Goal: Task Accomplishment & Management: Complete application form

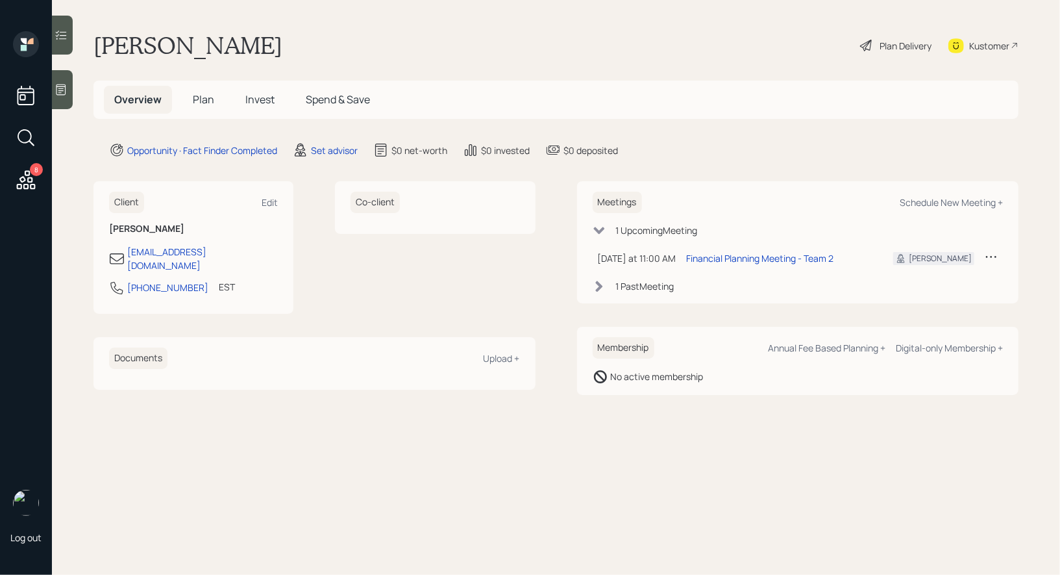
click at [60, 90] on icon at bounding box center [61, 89] width 10 height 11
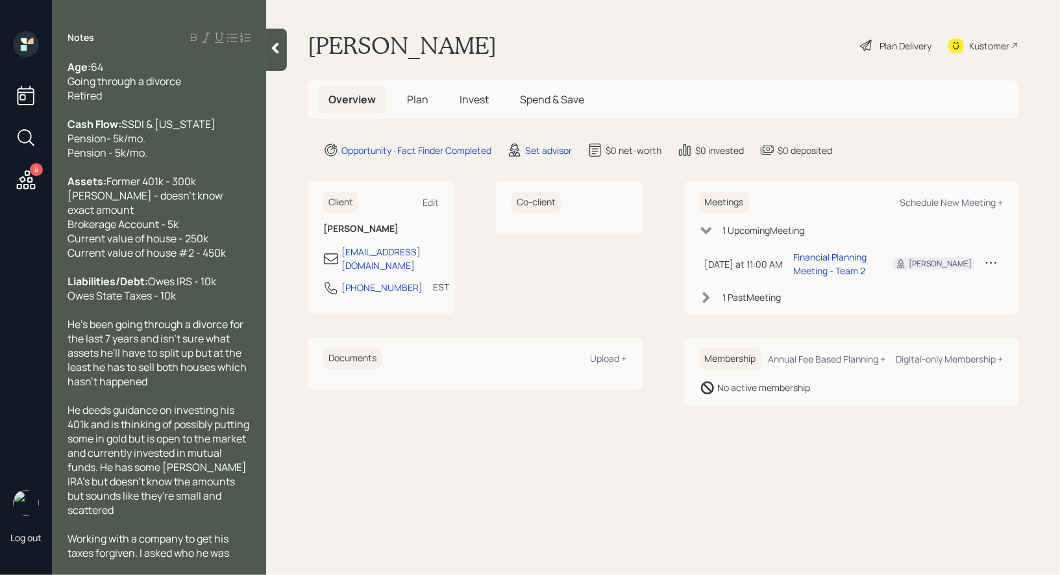
scroll to position [48, 0]
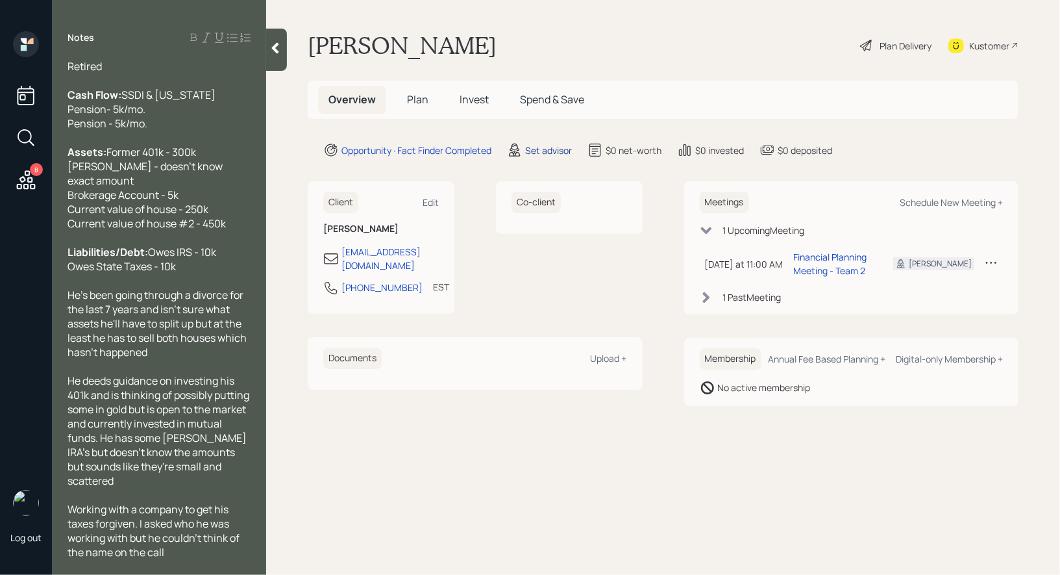
click at [551, 151] on div "Set advisor" at bounding box center [548, 150] width 47 height 14
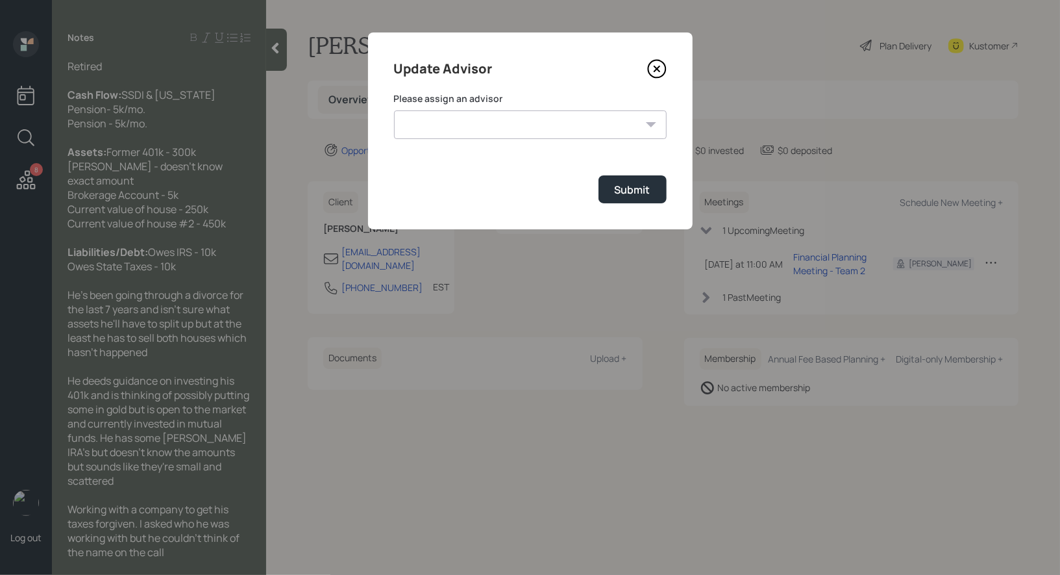
click at [561, 127] on select "[PERSON_NAME] [PERSON_NAME] End [PERSON_NAME] [PERSON_NAME] [PERSON_NAME] [PERS…" at bounding box center [530, 124] width 273 height 29
select select "8b79112e-3cfb-44f9-89e7-15267fe946c1"
click at [394, 110] on select "[PERSON_NAME] [PERSON_NAME] End [PERSON_NAME] [PERSON_NAME] [PERSON_NAME] [PERS…" at bounding box center [530, 124] width 273 height 29
click at [644, 194] on div "Submit" at bounding box center [633, 189] width 36 height 14
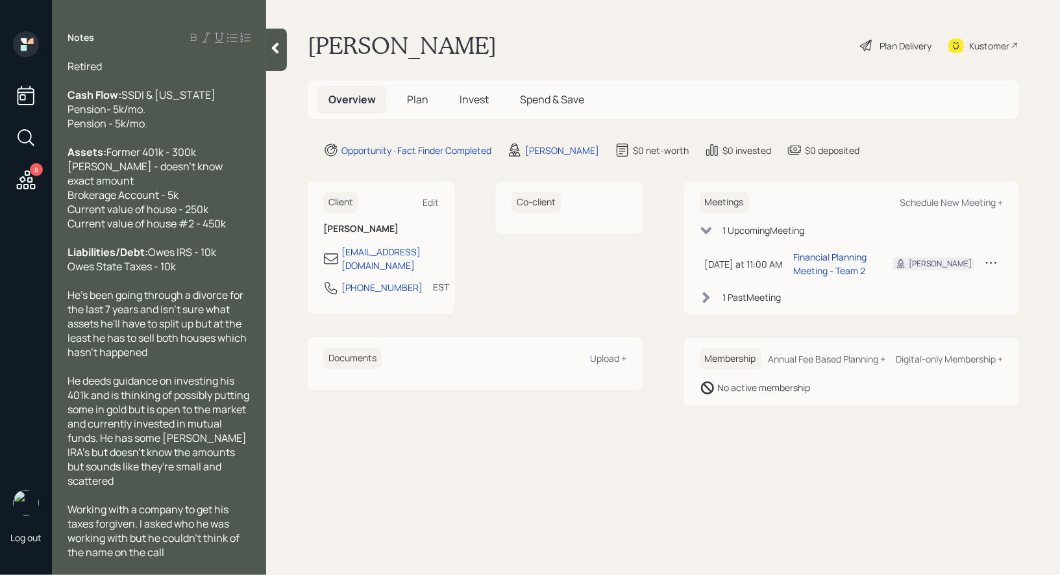
click at [418, 101] on span "Plan" at bounding box center [417, 99] width 21 height 14
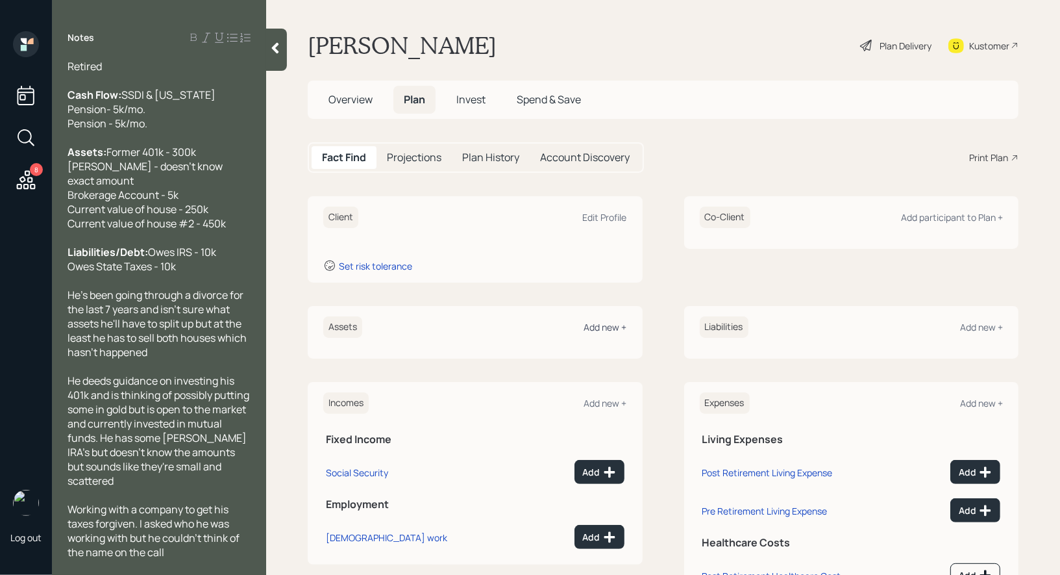
click at [616, 328] on div "Add new +" at bounding box center [605, 327] width 43 height 12
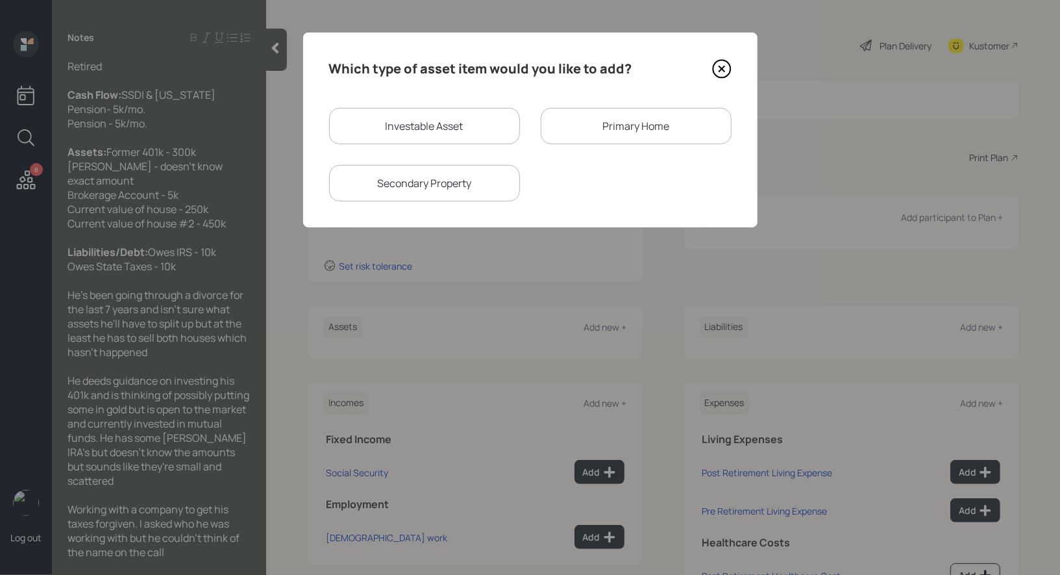
click at [459, 121] on div "Investable Asset" at bounding box center [424, 126] width 191 height 36
select select "taxable"
select select "balanced"
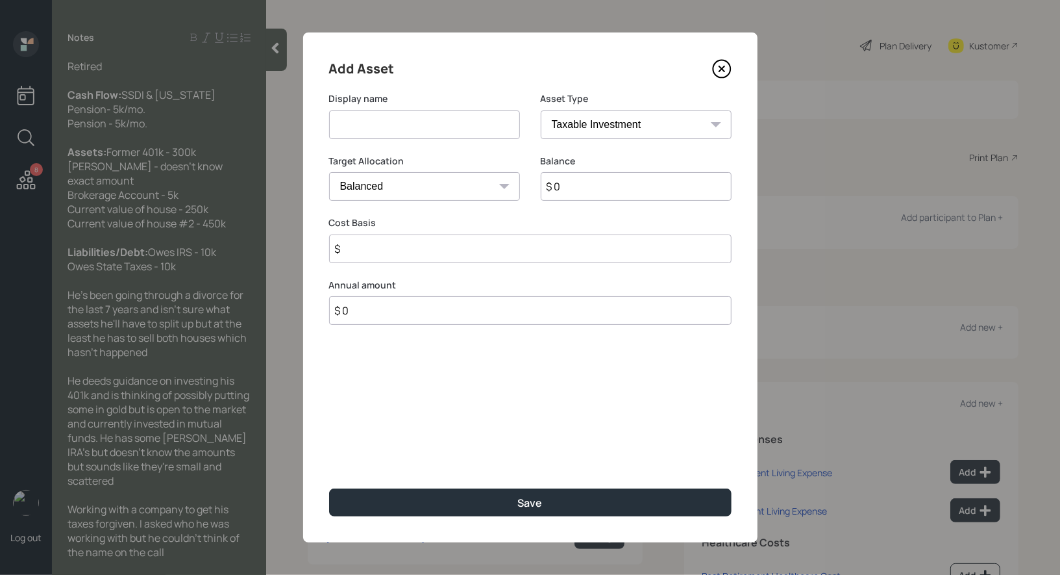
click at [430, 129] on input at bounding box center [424, 124] width 191 height 29
type input "Former 401k"
click at [638, 120] on select "SEP [PERSON_NAME] IRA 401(k) [PERSON_NAME] 401(k) 403(b) [PERSON_NAME] 403(b) 4…" at bounding box center [636, 124] width 191 height 29
select select "company_sponsored"
click at [541, 110] on select "SEP [PERSON_NAME] IRA 401(k) [PERSON_NAME] 401(k) 403(b) [PERSON_NAME] 403(b) 4…" at bounding box center [636, 124] width 191 height 29
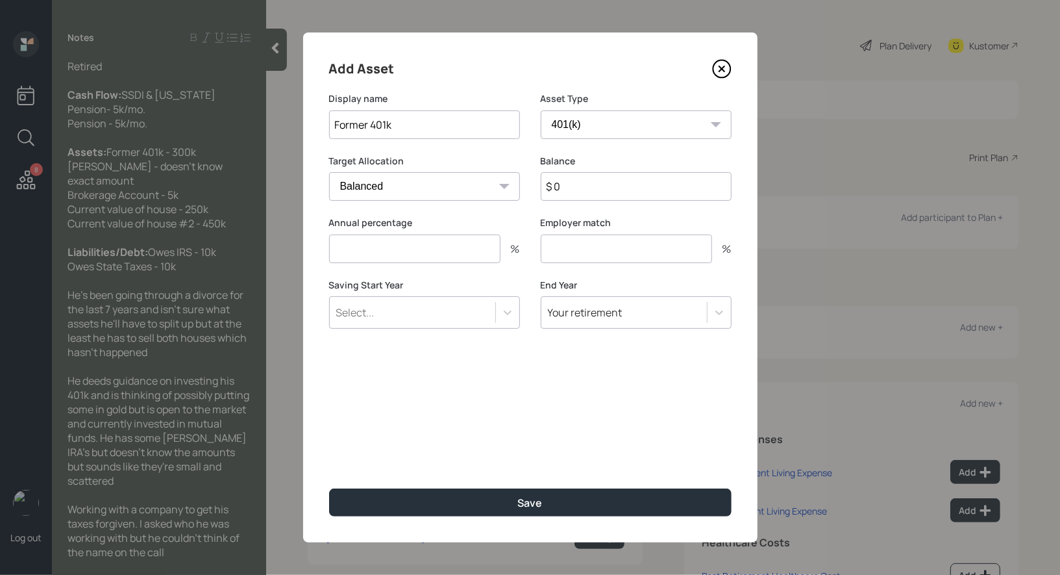
click at [579, 192] on input "$ 0" at bounding box center [636, 186] width 191 height 29
type input "$ 300,000"
click at [416, 251] on input "number" at bounding box center [414, 248] width 171 height 29
type input "0"
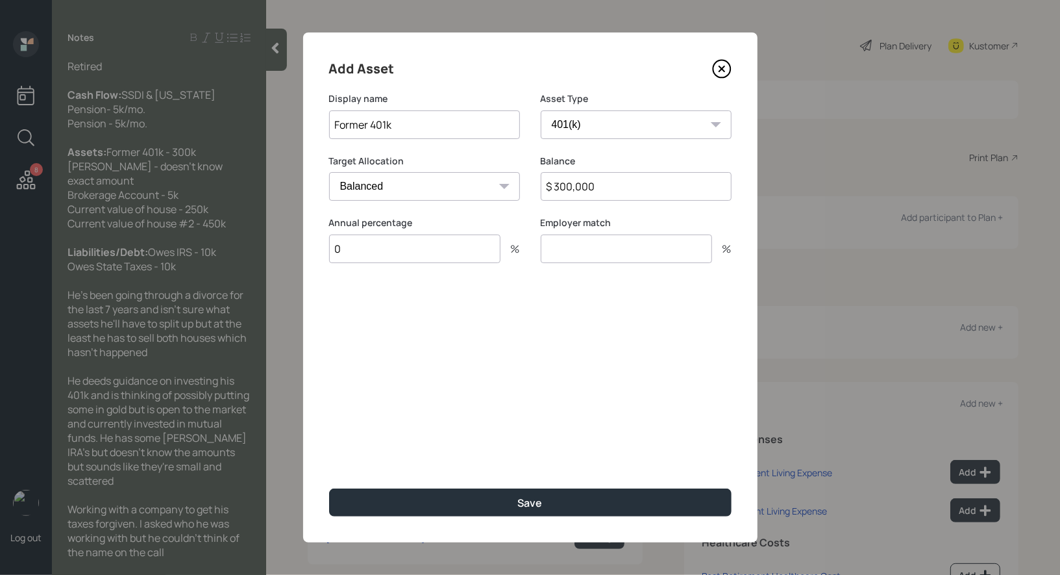
click at [596, 239] on input "number" at bounding box center [626, 248] width 171 height 29
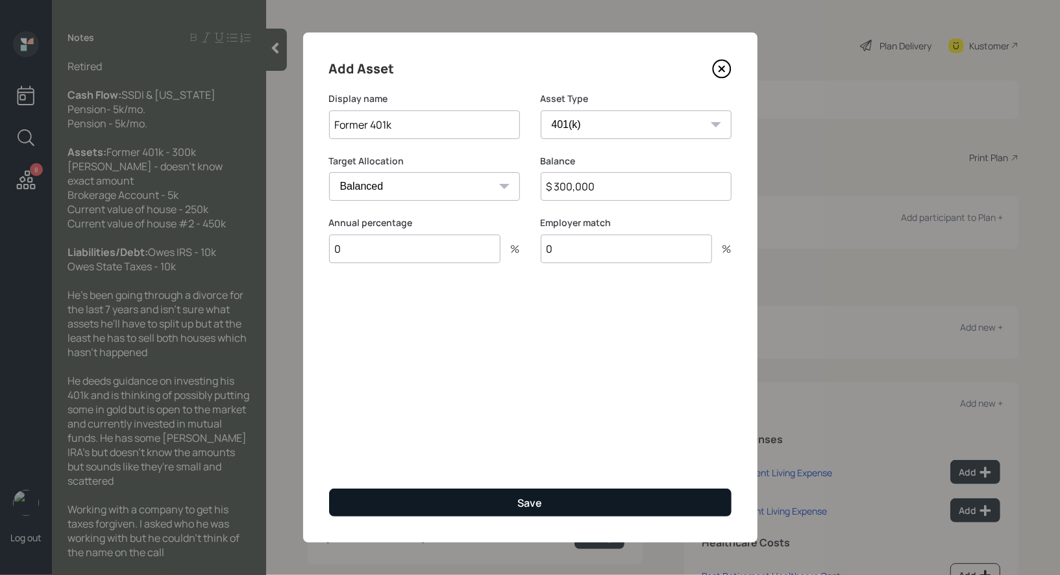
type input "0"
click at [488, 508] on button "Save" at bounding box center [530, 502] width 403 height 28
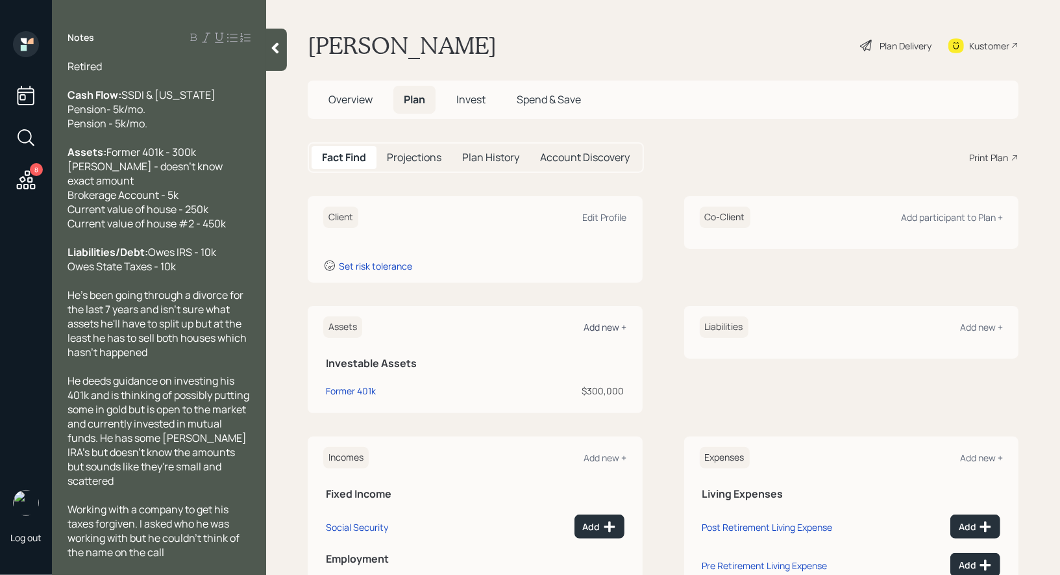
click at [599, 325] on div "Add new +" at bounding box center [605, 327] width 43 height 12
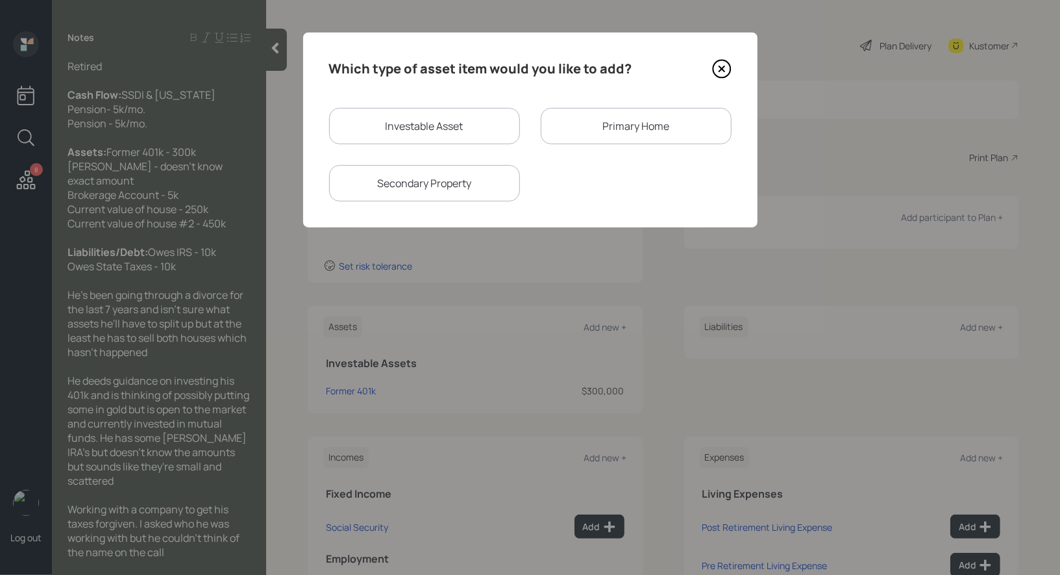
click at [455, 119] on div "Investable Asset" at bounding box center [424, 126] width 191 height 36
select select "taxable"
select select "balanced"
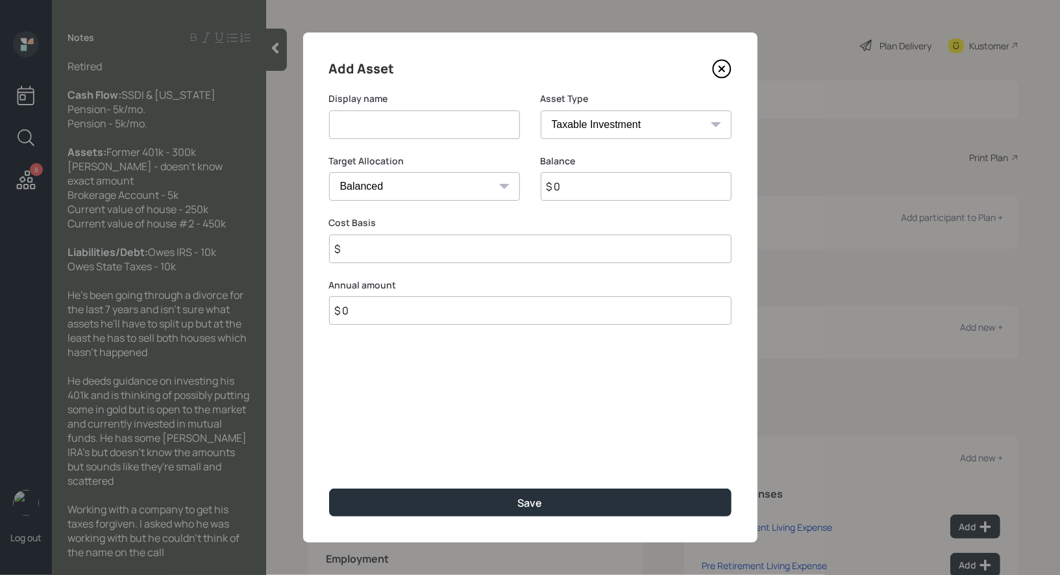
click at [451, 125] on input at bounding box center [424, 124] width 191 height 29
type input "[PERSON_NAME]"
click at [695, 119] on select "SEP [PERSON_NAME] IRA 401(k) [PERSON_NAME] 401(k) 403(b) [PERSON_NAME] 403(b) 4…" at bounding box center [636, 124] width 191 height 29
select select "roth_ira"
click at [541, 110] on select "SEP [PERSON_NAME] IRA 401(k) [PERSON_NAME] 401(k) 403(b) [PERSON_NAME] 403(b) 4…" at bounding box center [636, 124] width 191 height 29
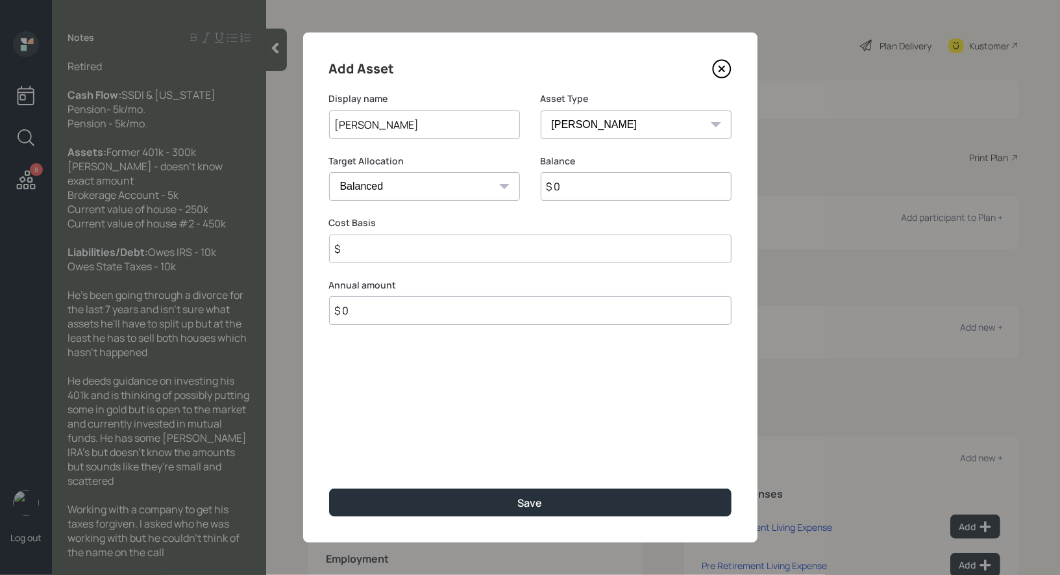
type input "$"
click at [575, 193] on input "$ 0" at bounding box center [636, 186] width 191 height 29
type input "$ 1"
click at [510, 249] on input "$" at bounding box center [530, 248] width 403 height 29
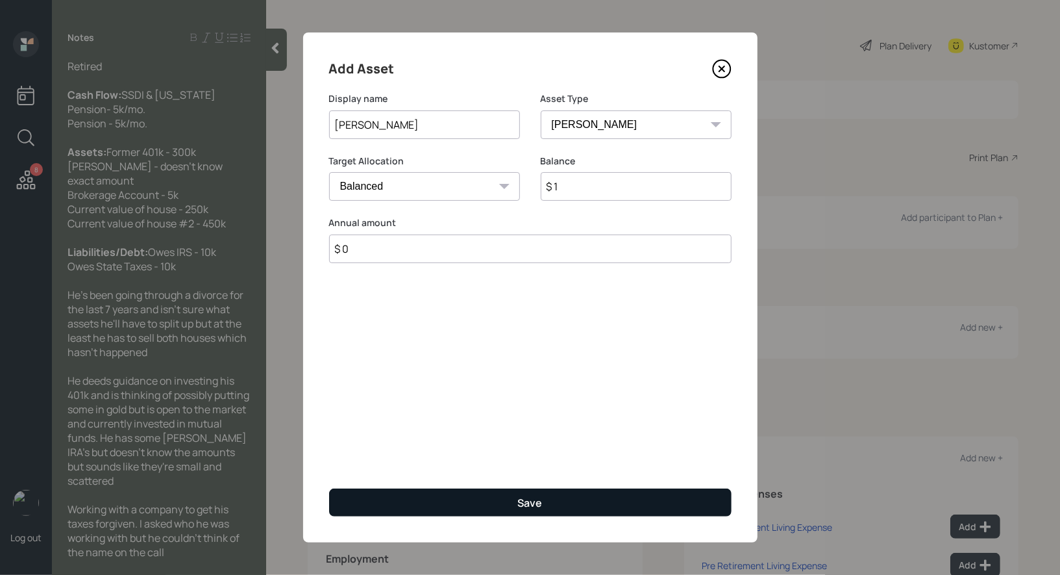
type input "$ 0"
click at [456, 502] on button "Save" at bounding box center [530, 502] width 403 height 28
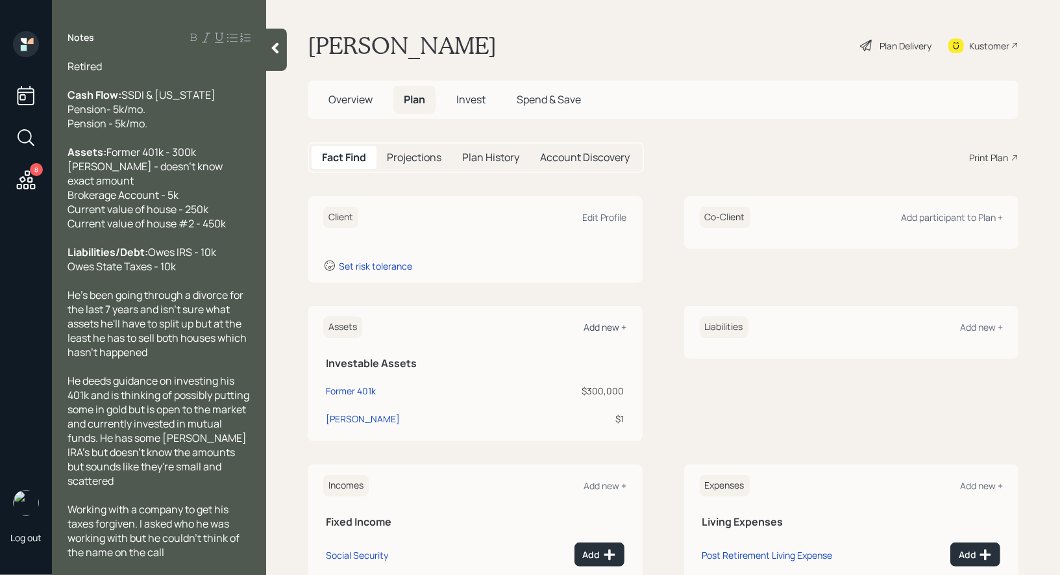
click at [604, 323] on div "Add new +" at bounding box center [605, 327] width 43 height 12
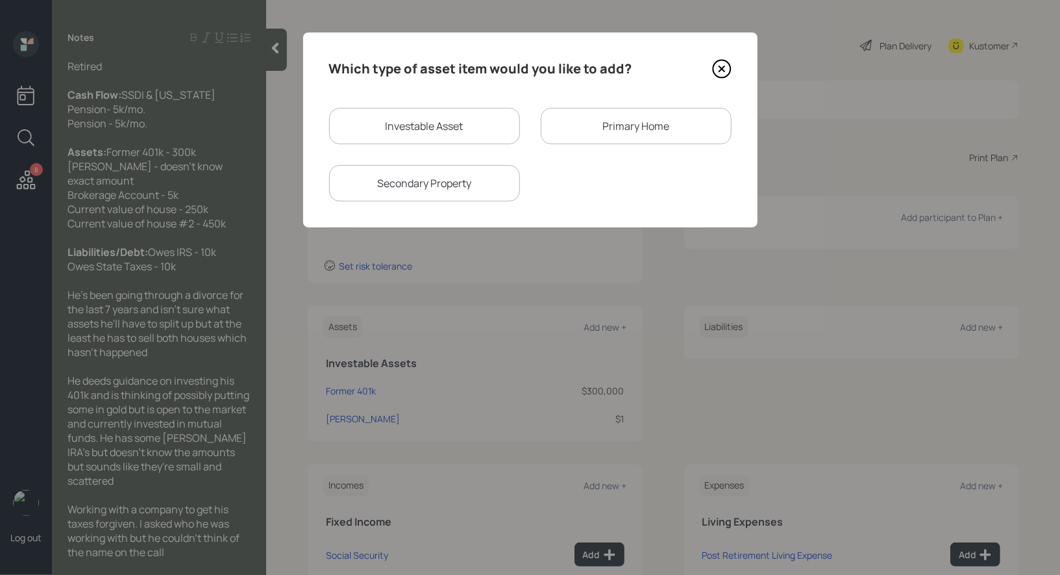
click at [477, 126] on div "Investable Asset" at bounding box center [424, 126] width 191 height 36
select select "taxable"
select select "balanced"
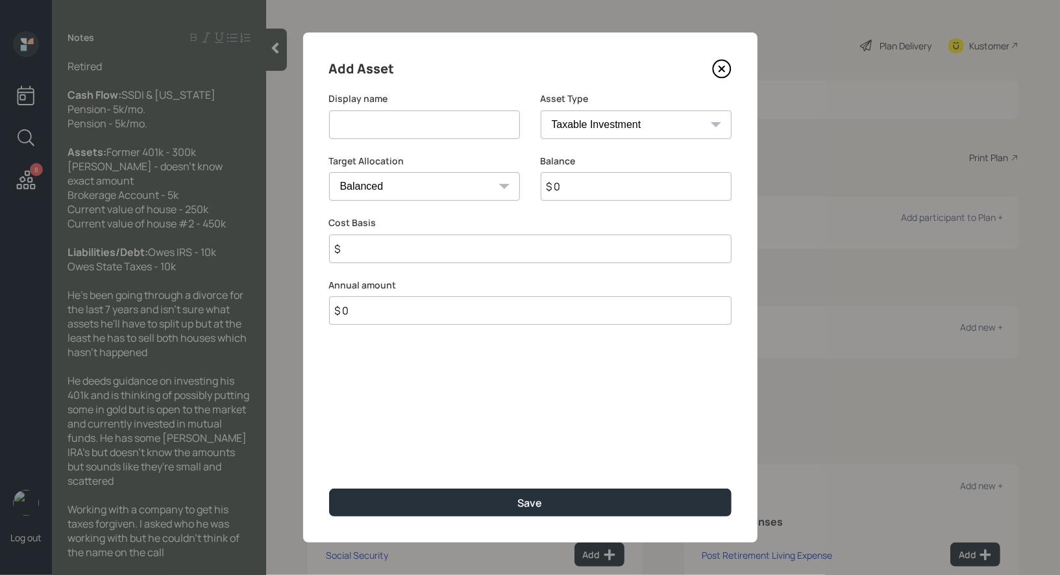
click at [471, 121] on input at bounding box center [424, 124] width 191 height 29
type input "Brokerage"
click at [595, 192] on input "$ 0" at bounding box center [636, 186] width 191 height 29
type input "$ 5,000"
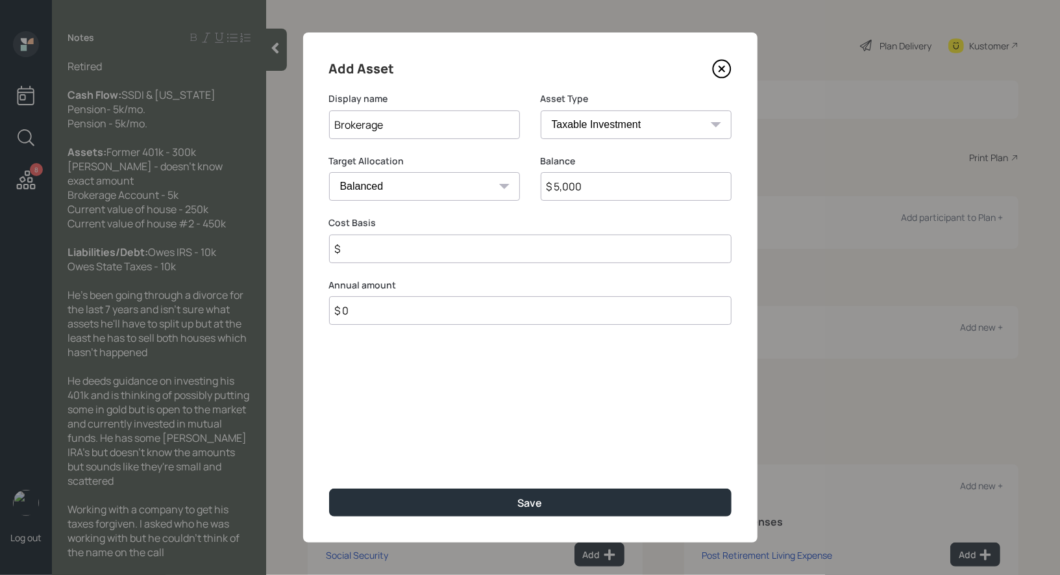
click at [405, 253] on input "$" at bounding box center [530, 248] width 403 height 29
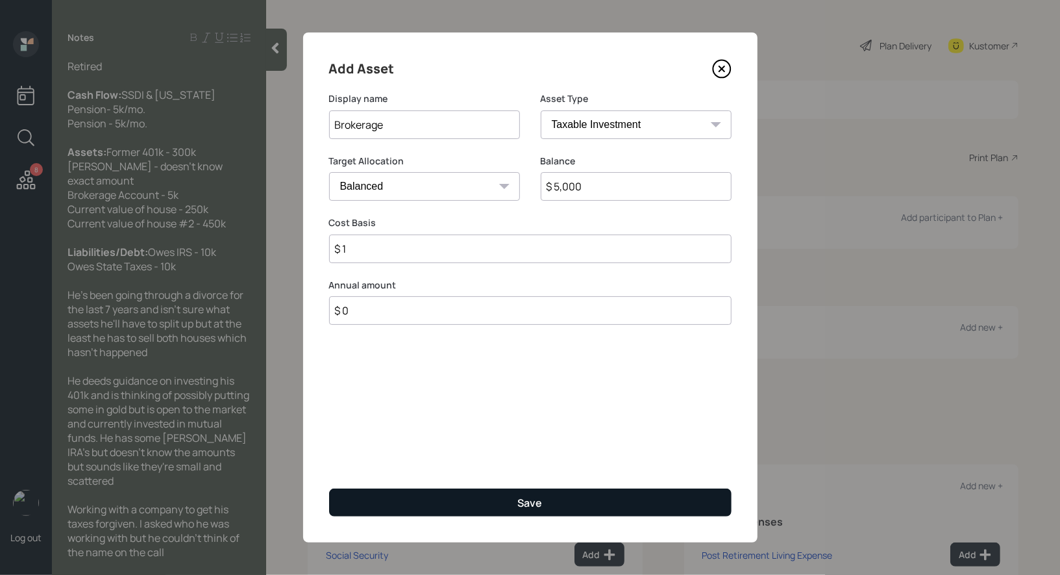
type input "$ 1"
click at [407, 511] on button "Save" at bounding box center [530, 502] width 403 height 28
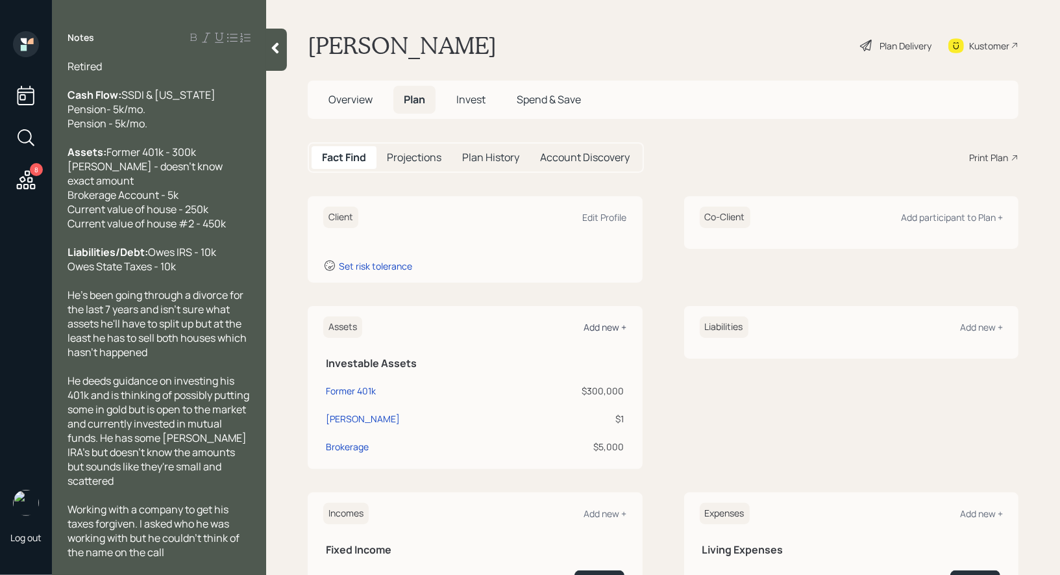
click at [619, 322] on div "Add new +" at bounding box center [605, 327] width 43 height 12
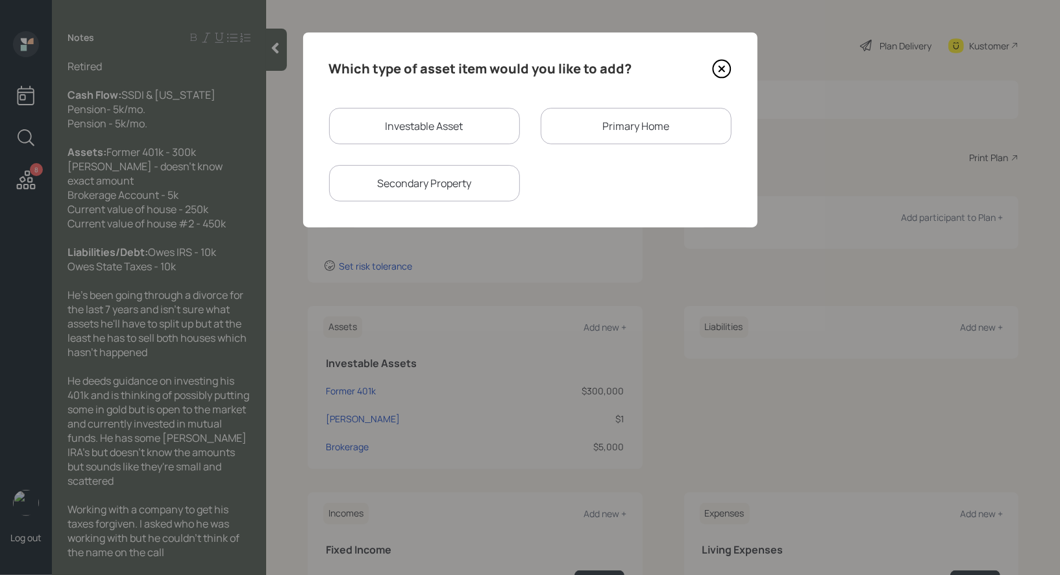
click at [590, 121] on div "Primary Home" at bounding box center [636, 126] width 191 height 36
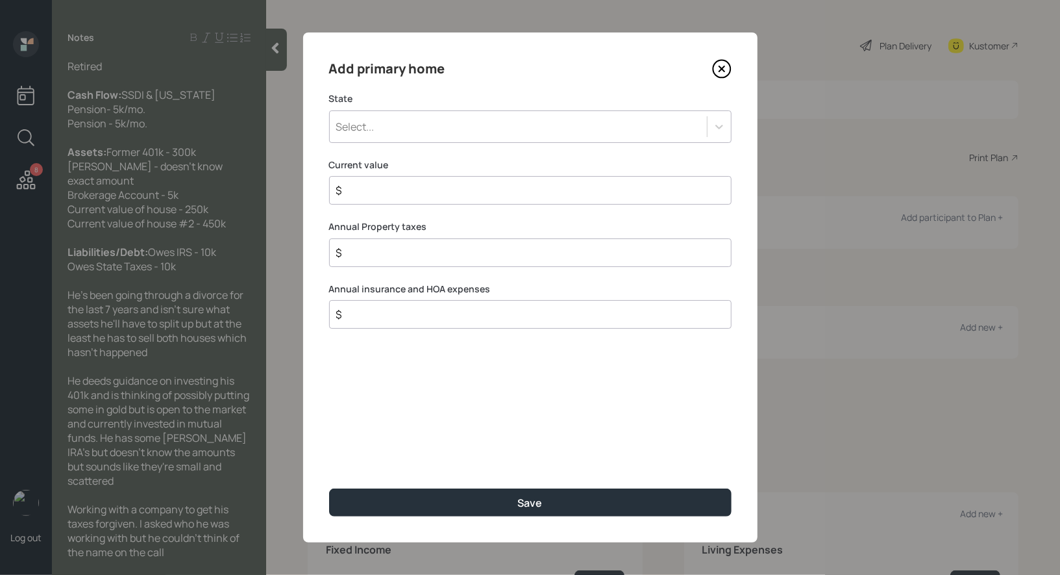
click at [521, 129] on div "Select..." at bounding box center [518, 127] width 377 height 22
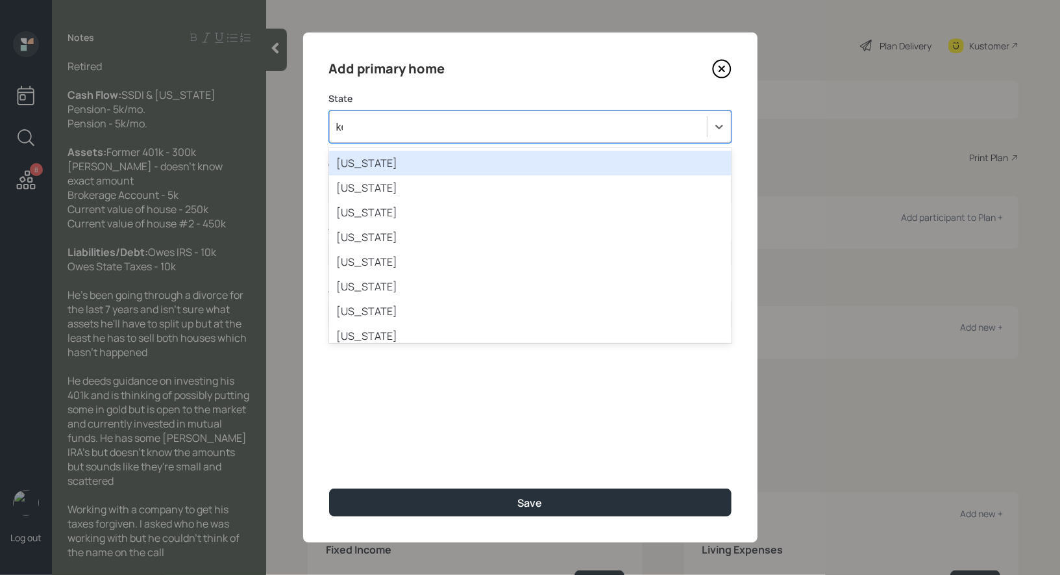
type input "[PERSON_NAME]"
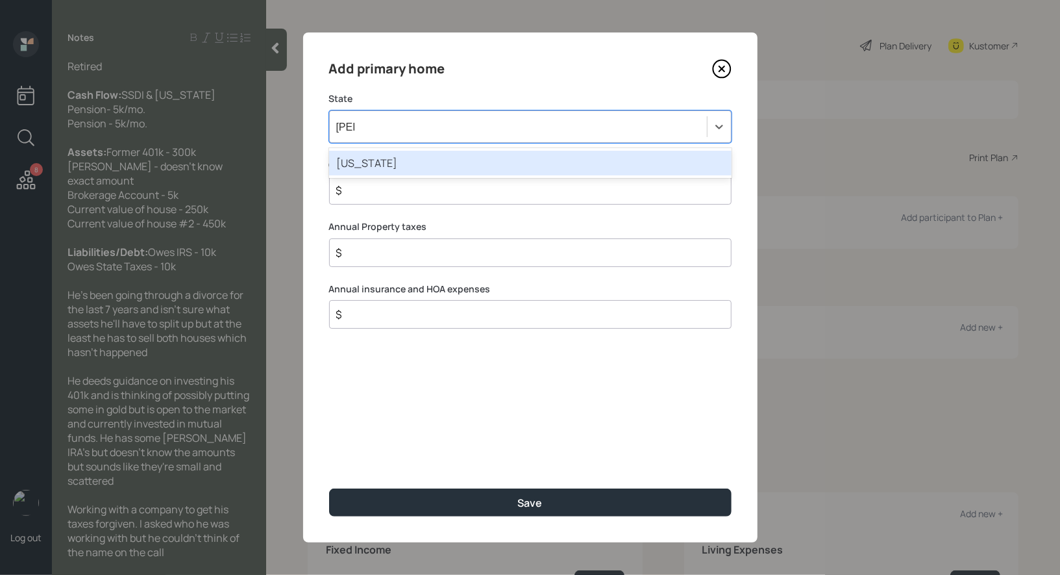
click at [433, 158] on div "[US_STATE]" at bounding box center [530, 163] width 403 height 25
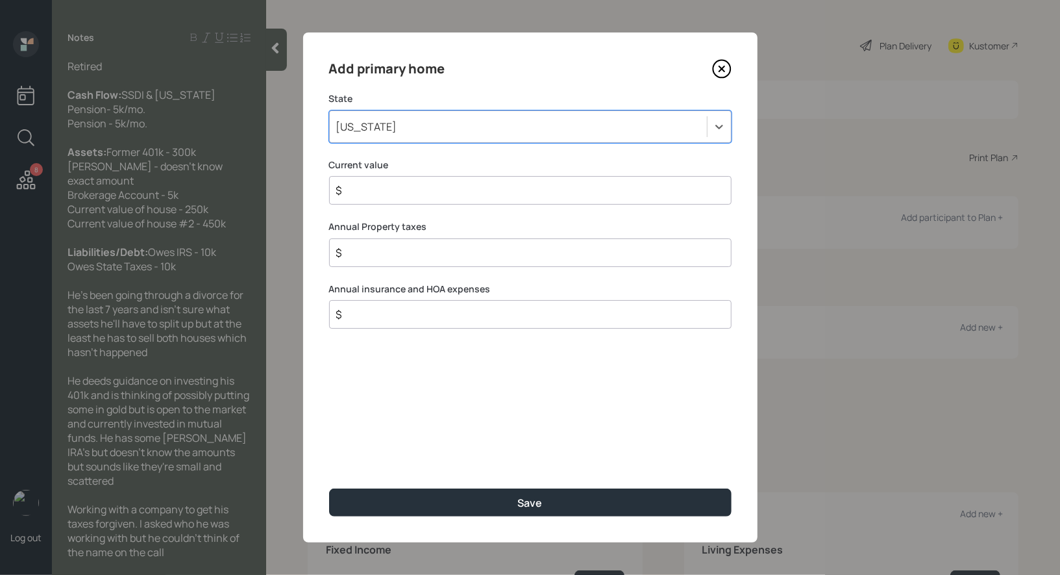
click at [389, 192] on input "$" at bounding box center [525, 190] width 380 height 16
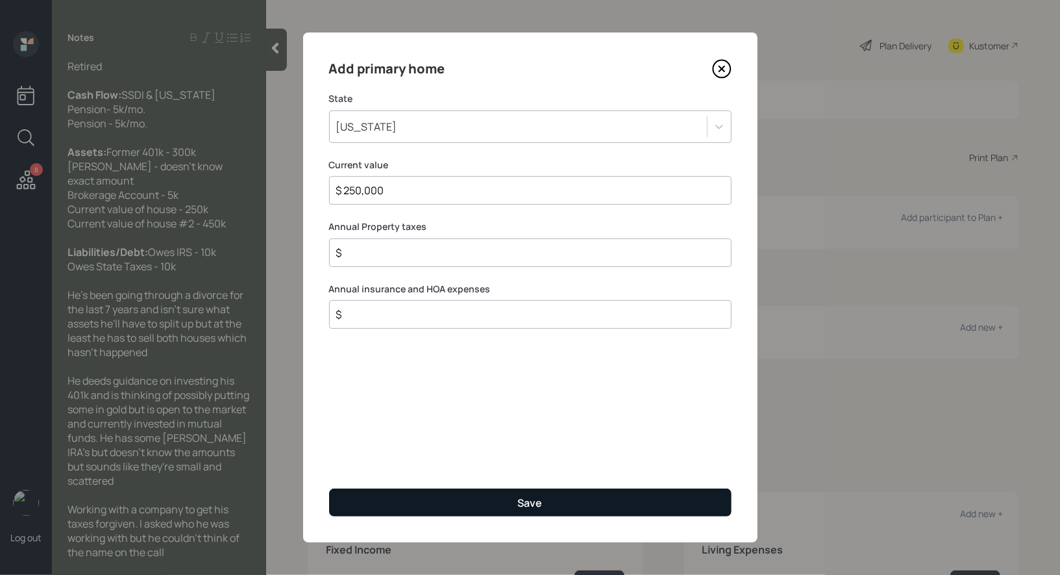
type input "$ 250,000"
click at [428, 509] on button "Save" at bounding box center [530, 502] width 403 height 28
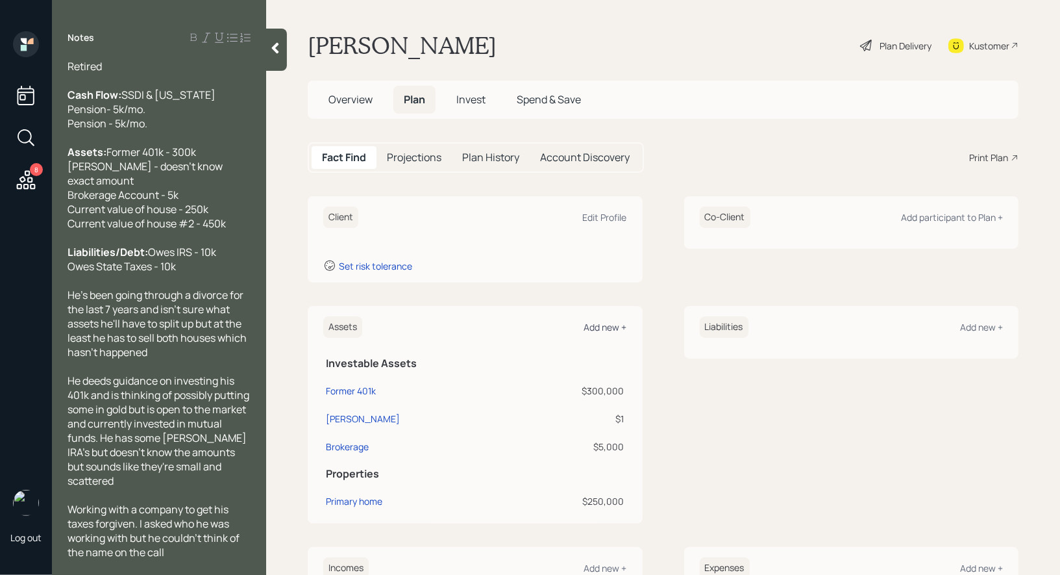
click at [600, 325] on div "Add new +" at bounding box center [605, 327] width 43 height 12
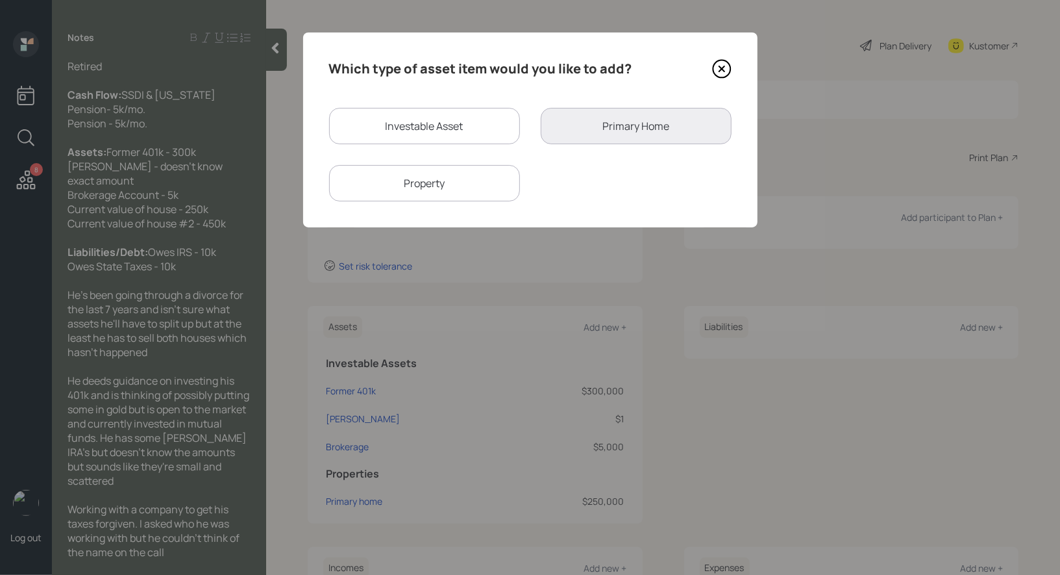
click at [475, 184] on div "Property" at bounding box center [424, 183] width 191 height 36
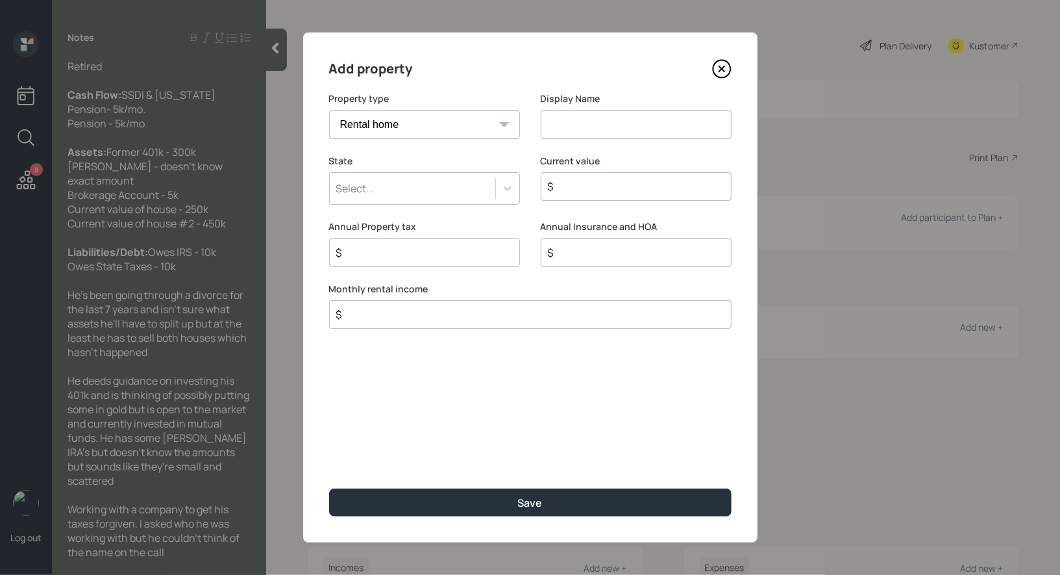
click at [487, 123] on select "Vacation home Rental home" at bounding box center [424, 124] width 191 height 29
select select "vacation_property"
click at [329, 110] on select "Vacation home Rental home" at bounding box center [424, 124] width 191 height 29
click at [604, 127] on input at bounding box center [636, 124] width 191 height 29
type input "@"
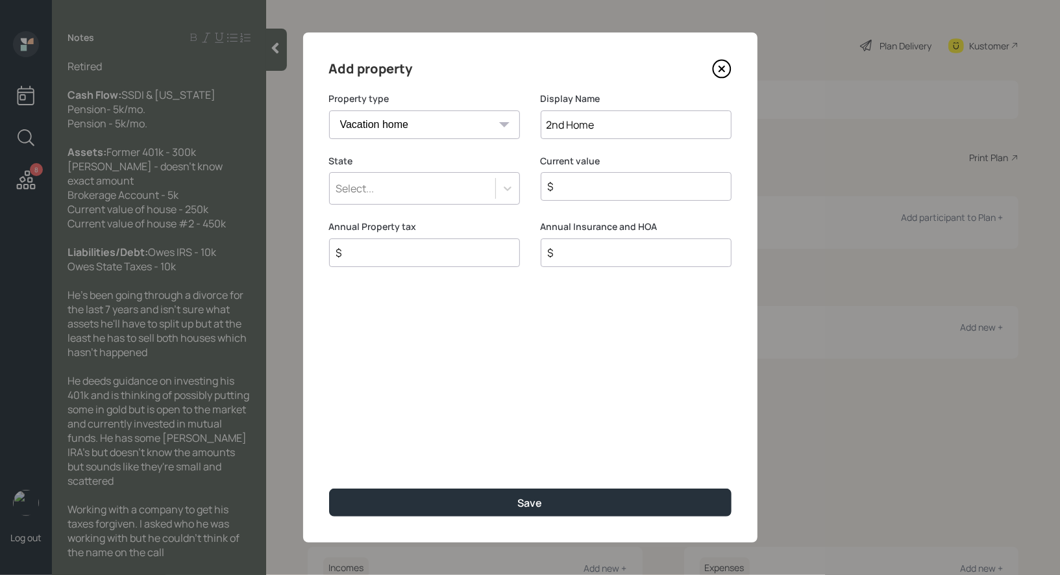
type input "2nd Home"
click at [596, 185] on input "$" at bounding box center [631, 187] width 169 height 16
type input "$ 450,000"
click at [448, 191] on div "Select..." at bounding box center [413, 188] width 166 height 22
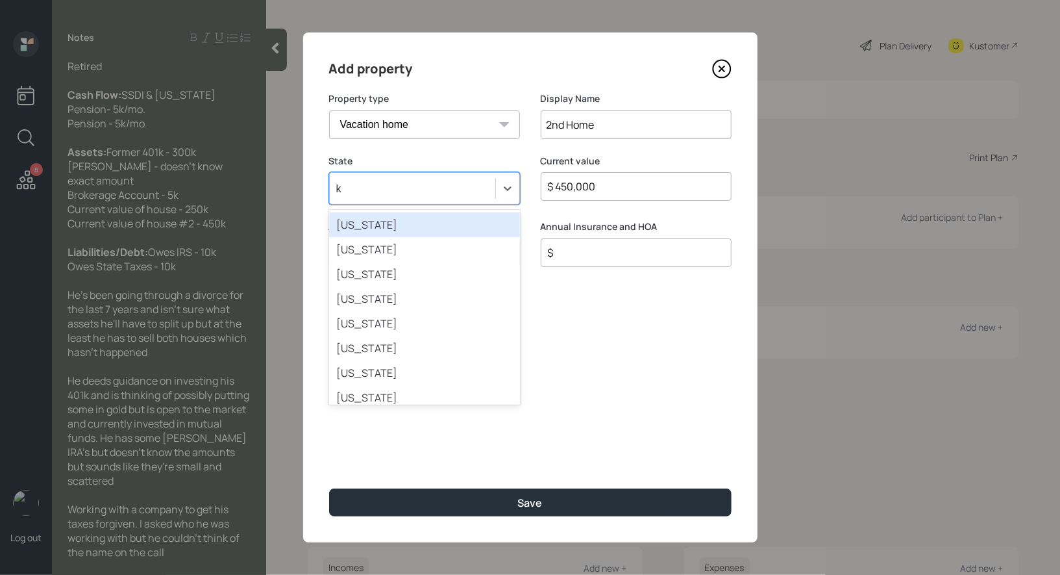
type input "ke"
click at [414, 227] on div "[US_STATE]" at bounding box center [424, 224] width 191 height 25
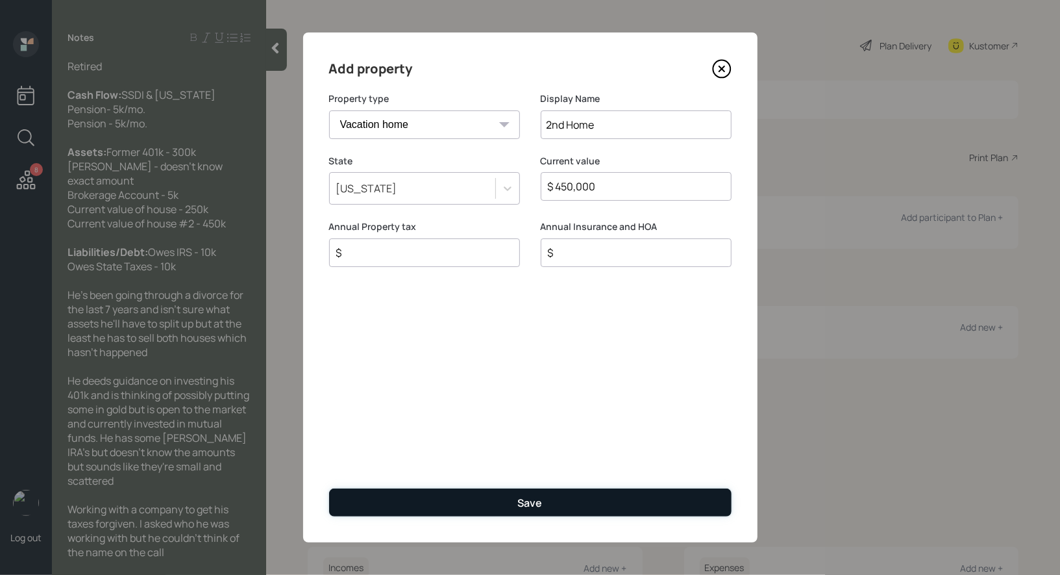
click at [430, 498] on button "Save" at bounding box center [530, 502] width 403 height 28
